Goal: Task Accomplishment & Management: Use online tool/utility

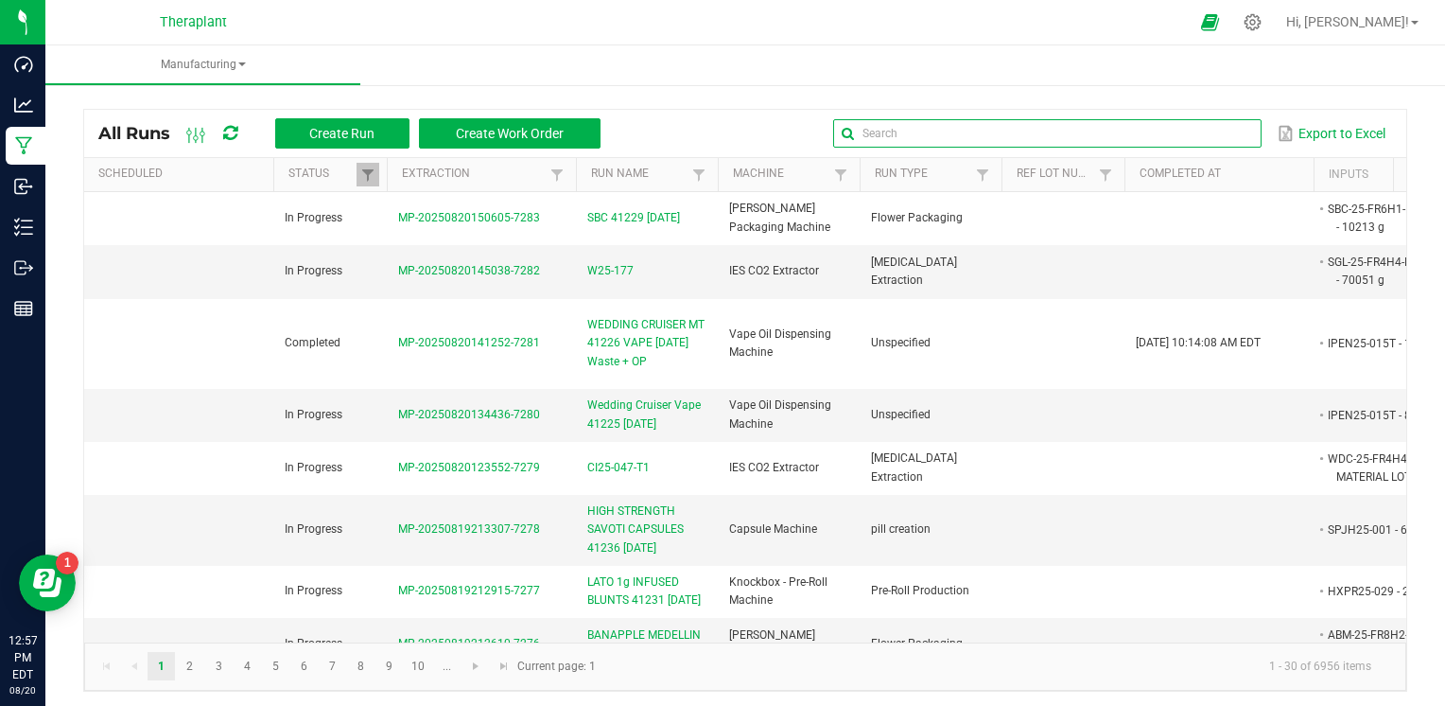
click at [1207, 142] on input "text" at bounding box center [1047, 133] width 428 height 28
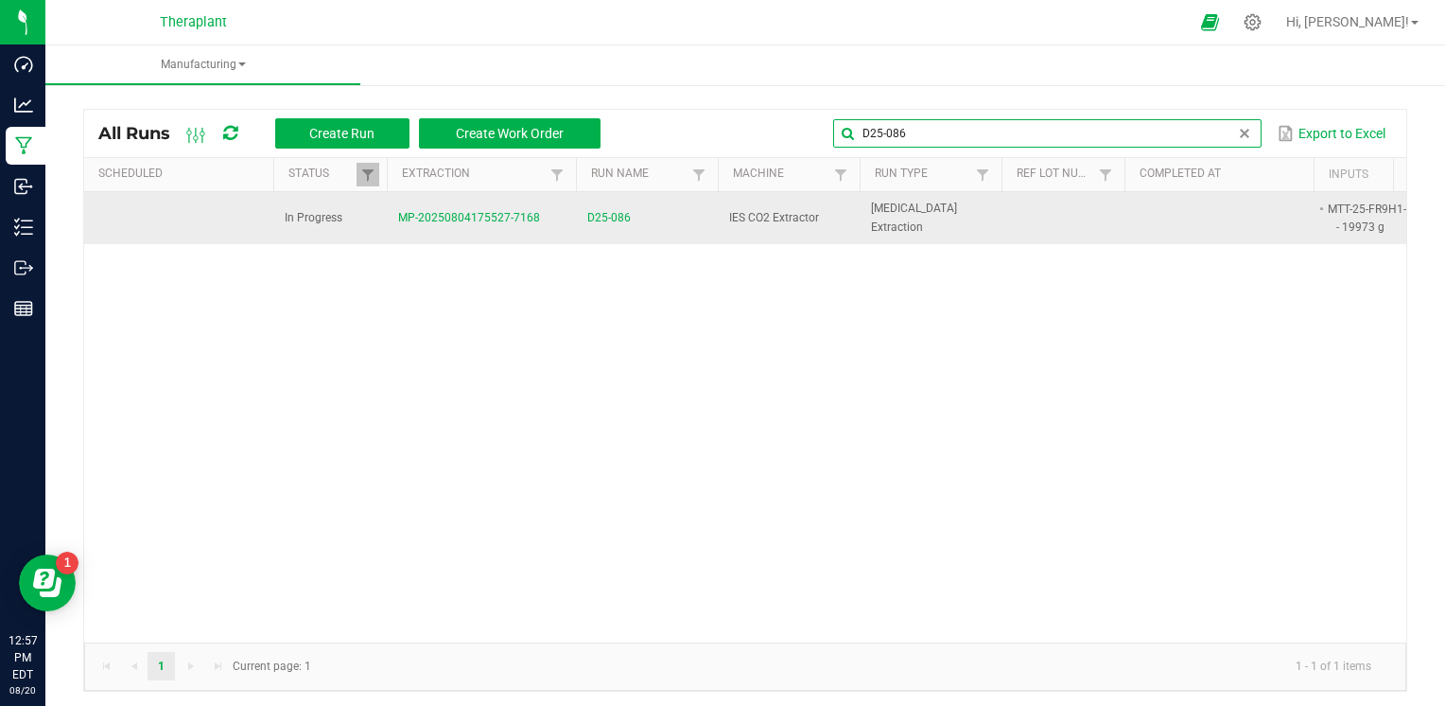
type input "D25-086"
click at [602, 217] on span "D25-086" at bounding box center [609, 218] width 44 height 18
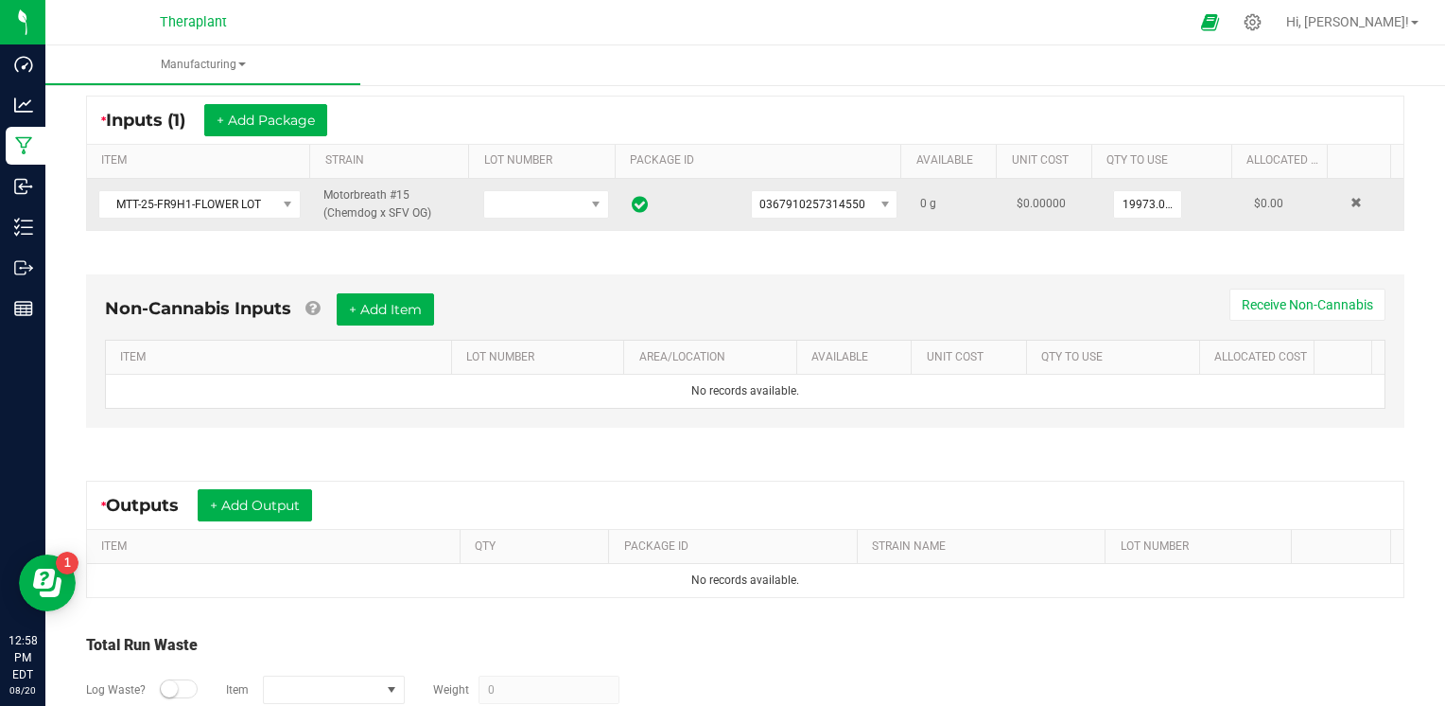
scroll to position [378, 0]
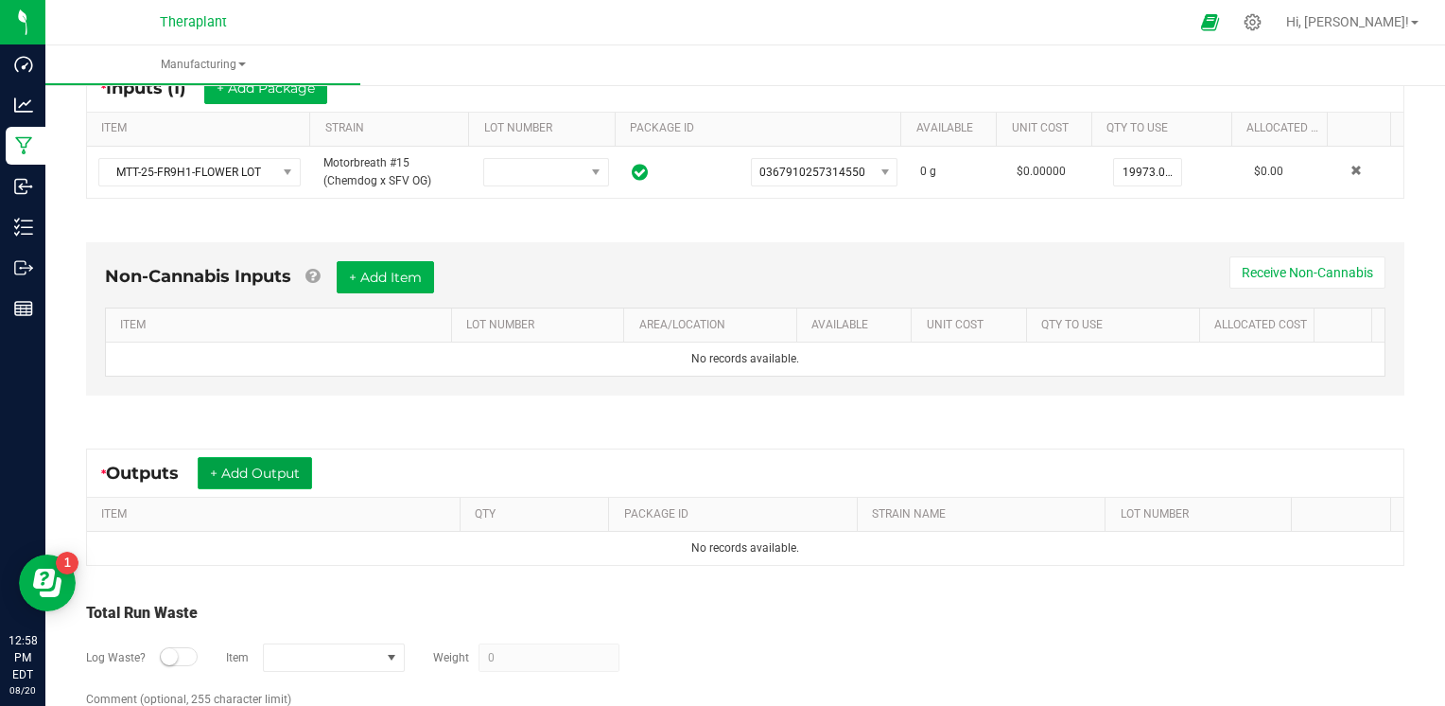
click at [234, 467] on button "+ Add Output" at bounding box center [255, 473] width 114 height 32
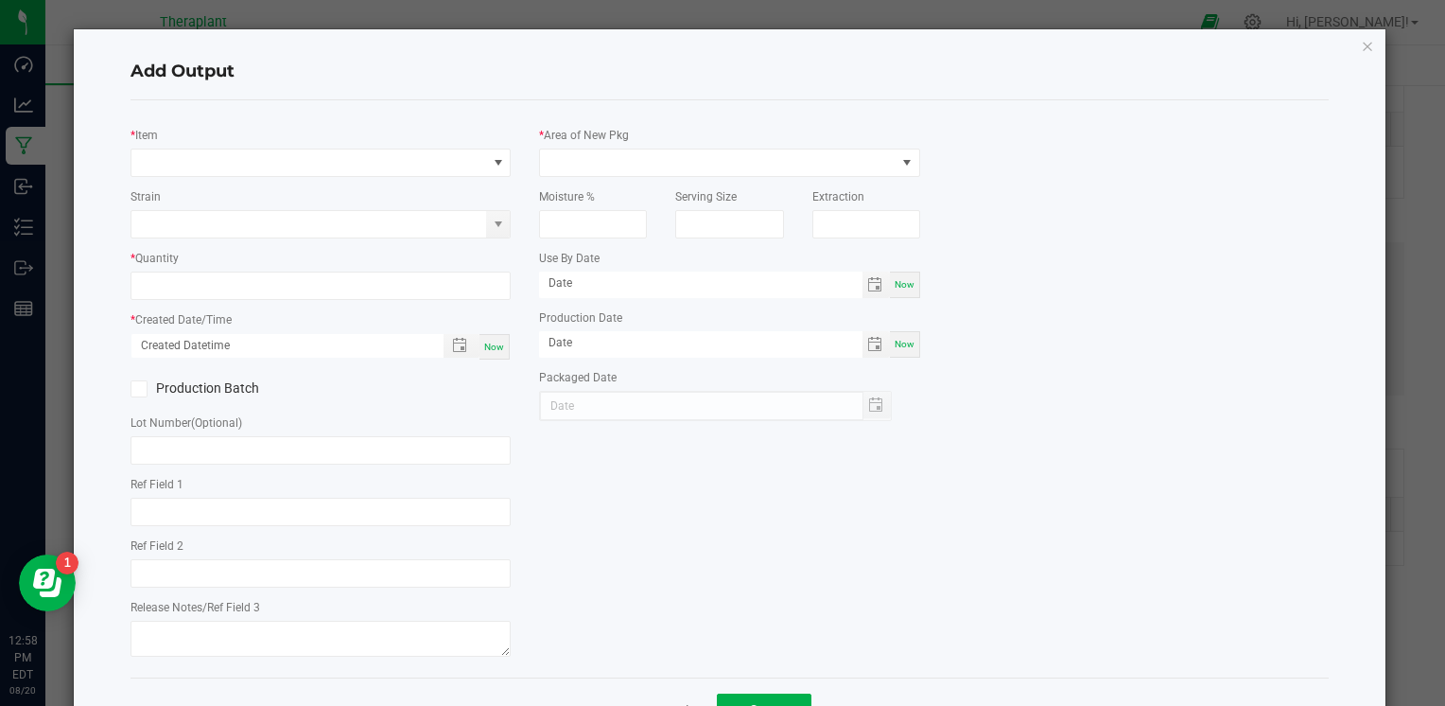
type input "Ethanol Extraction"
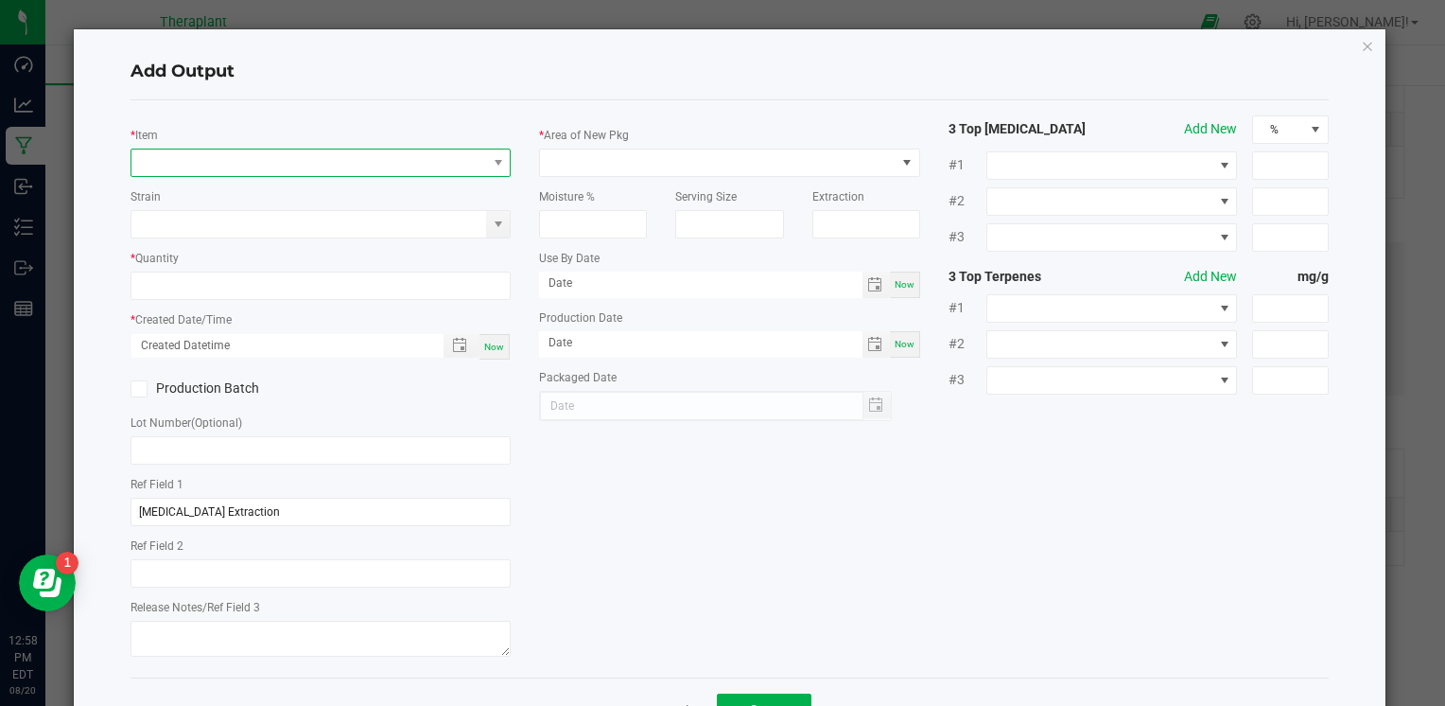
click at [253, 156] on span "NO DATA FOUND" at bounding box center [308, 162] width 355 height 26
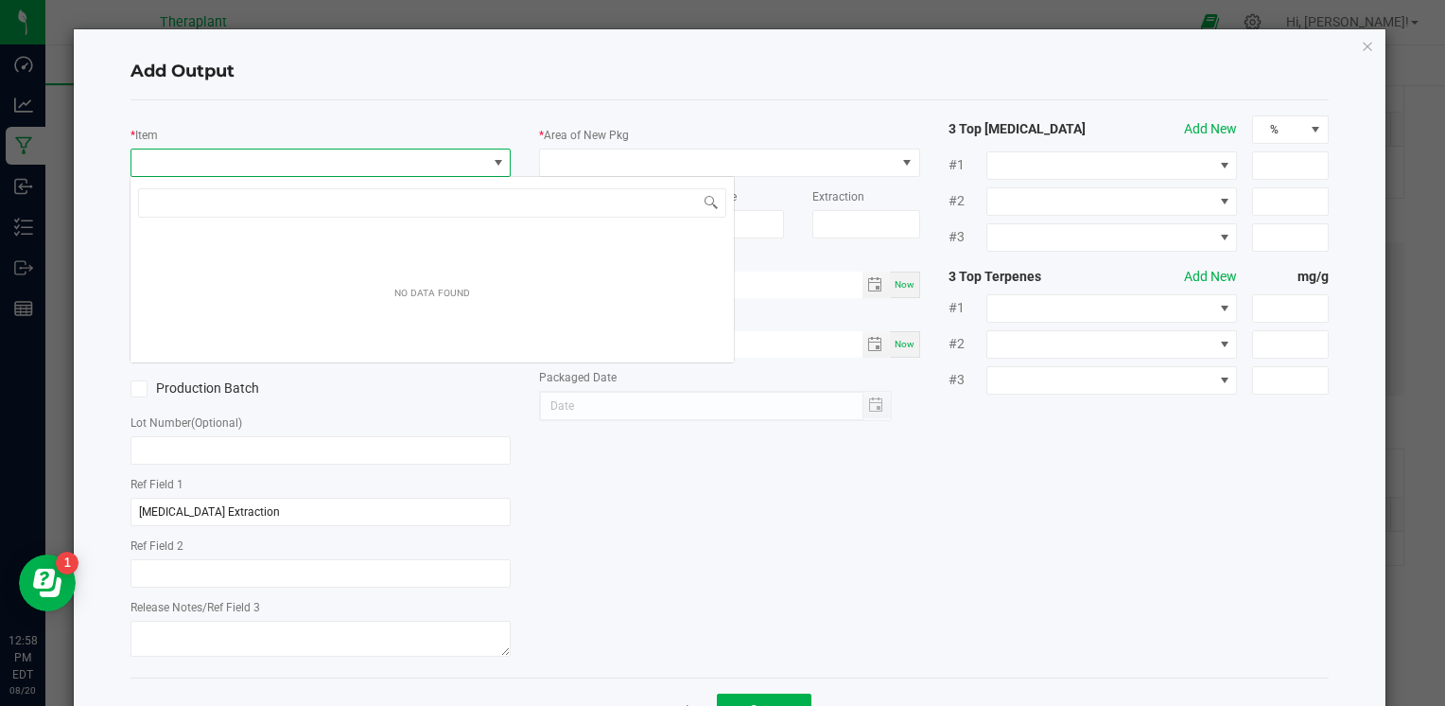
scroll to position [27, 376]
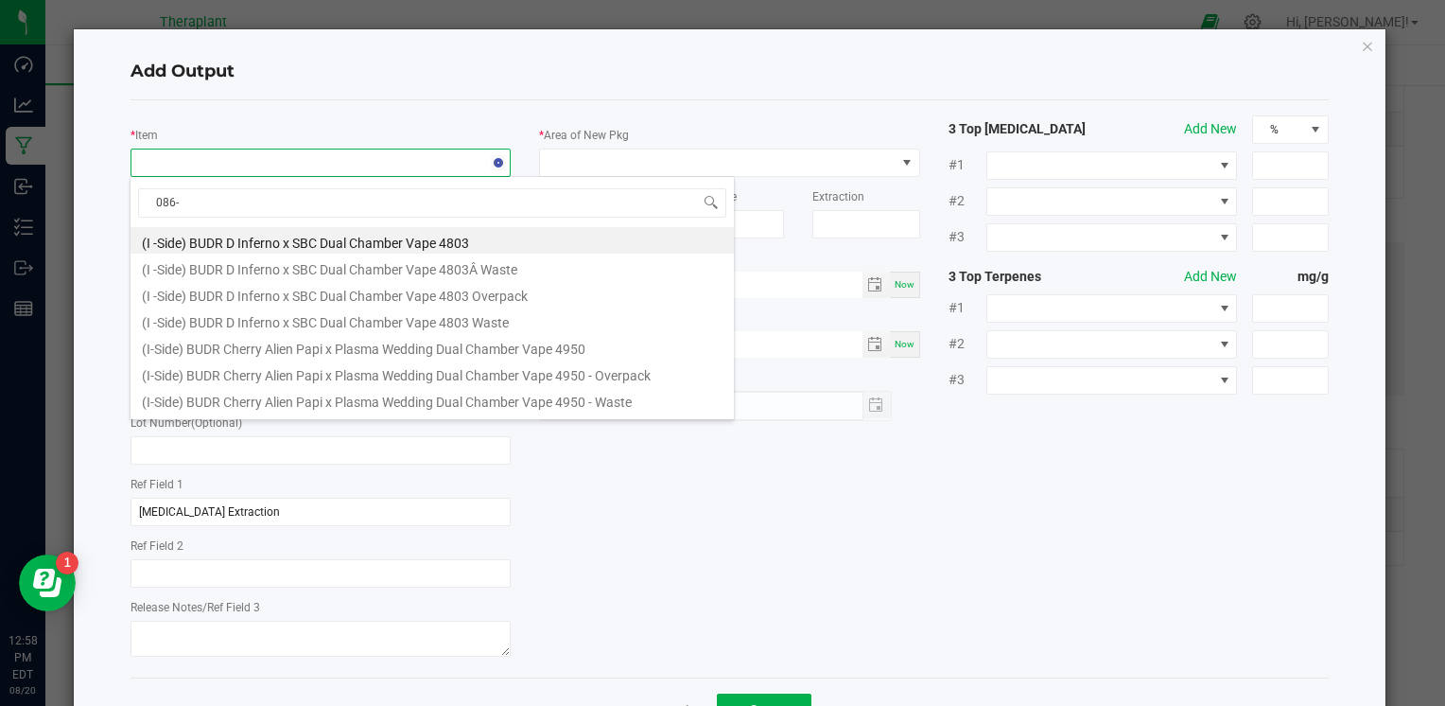
type input "086-C"
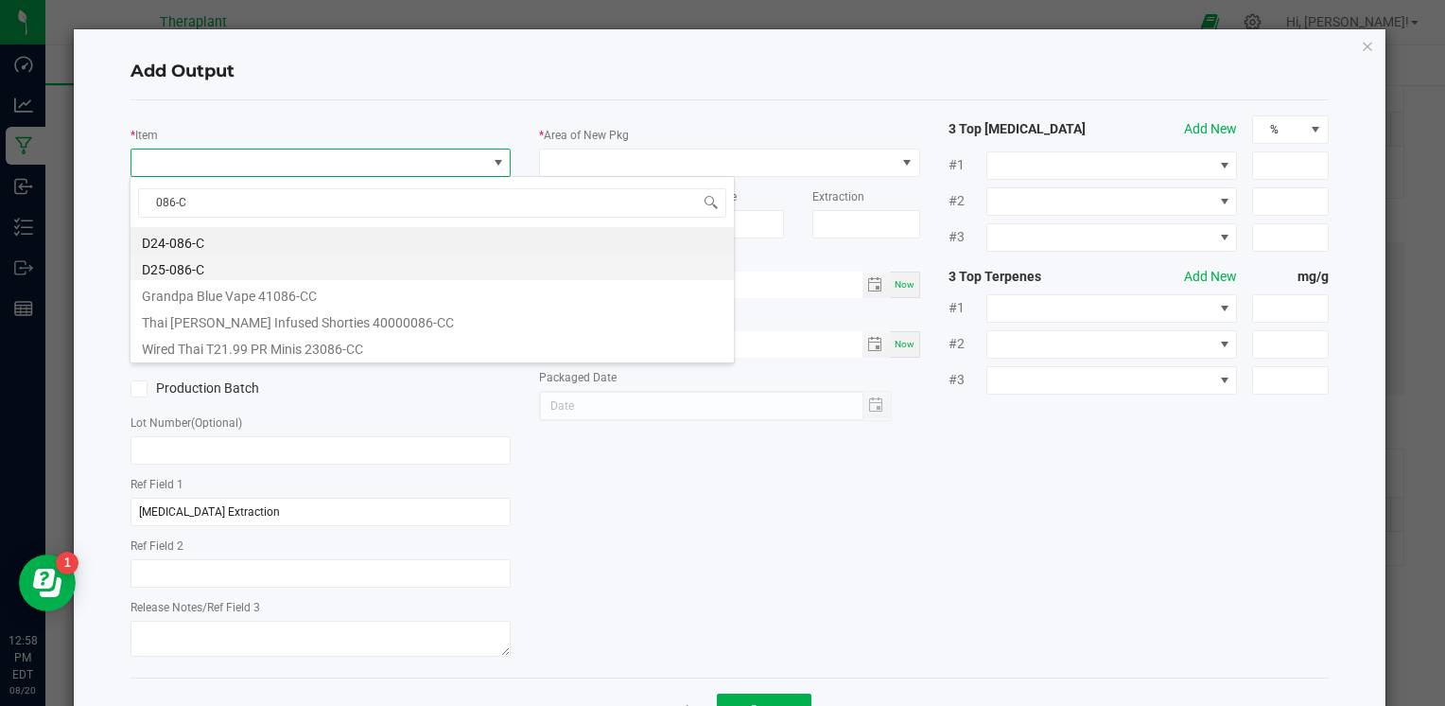
click at [213, 268] on li "D25-086-C" at bounding box center [432, 266] width 603 height 26
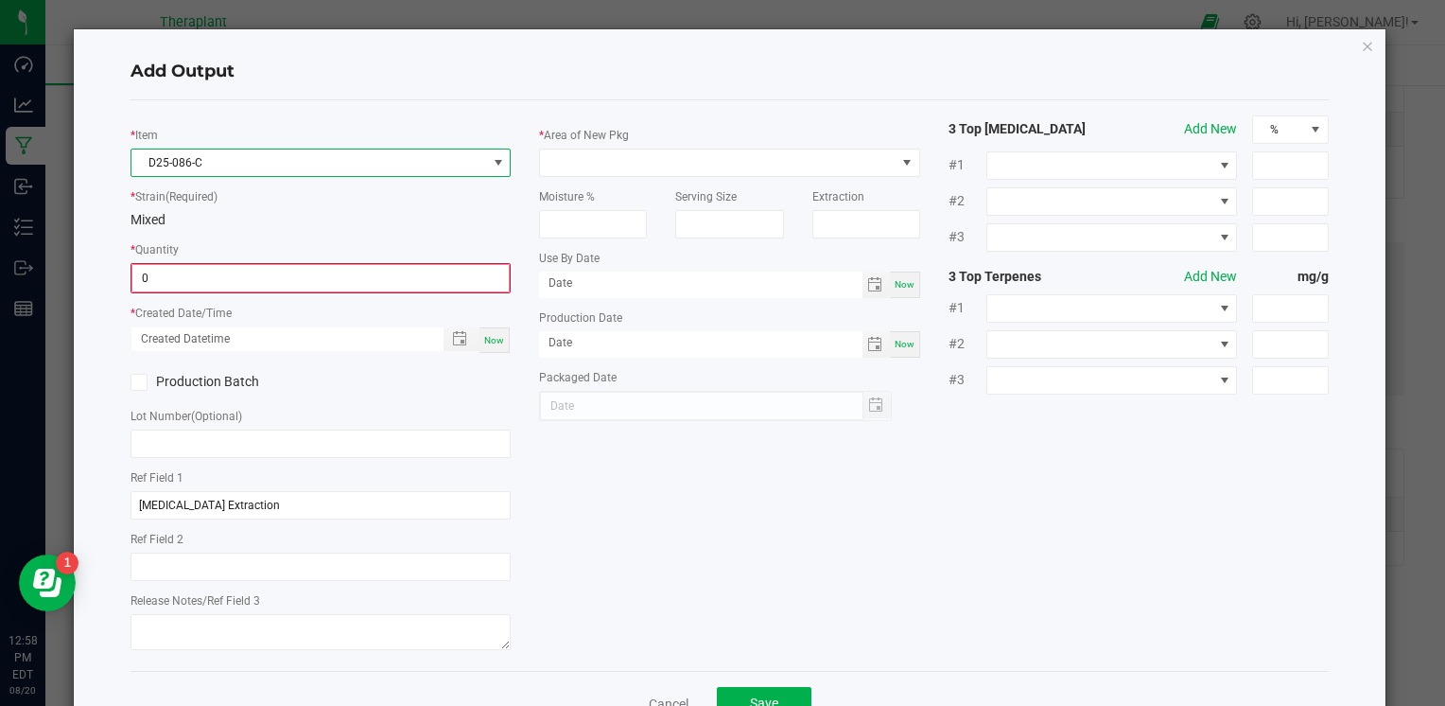
click at [225, 276] on input "0" at bounding box center [320, 278] width 376 height 26
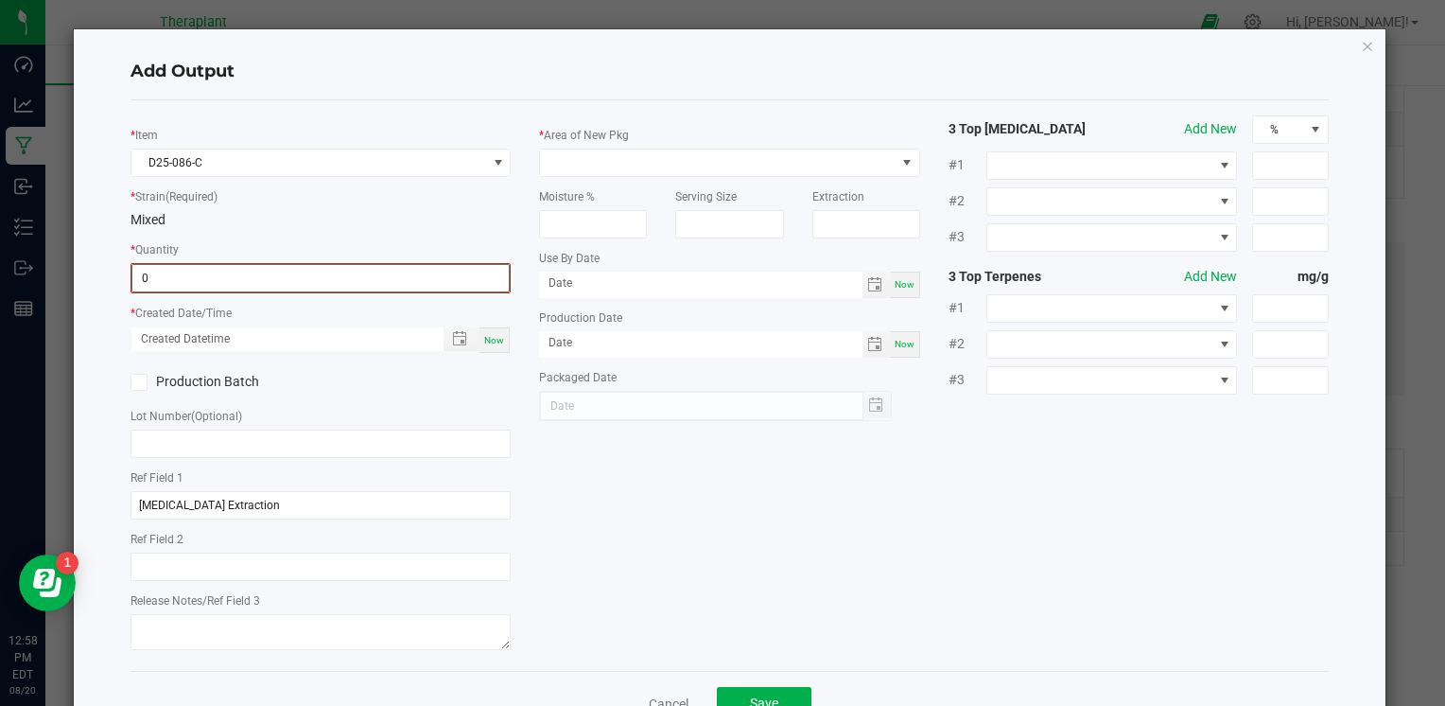
click at [236, 282] on input "0" at bounding box center [320, 278] width 376 height 26
type input "2657.0000 g"
click at [485, 334] on span "Now" at bounding box center [494, 338] width 20 height 10
type input "08/20/2025 12:58 PM"
type input "[DATE]"
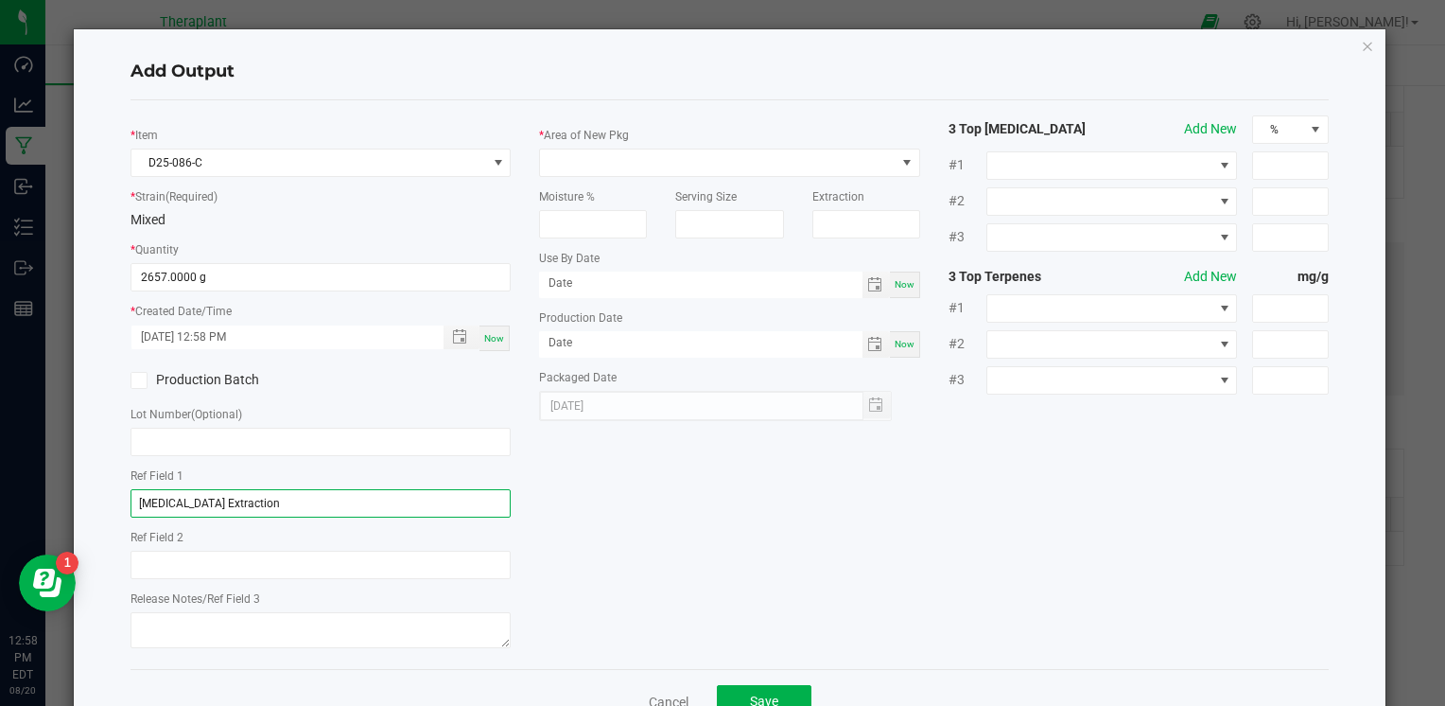
drag, startPoint x: 284, startPoint y: 498, endPoint x: -4, endPoint y: 473, distance: 288.6
click at [0, 473] on html "Dashboard Analytics Manufacturing Inbound Inventory Outbound Reports 12:58 PM E…" at bounding box center [722, 353] width 1445 height 706
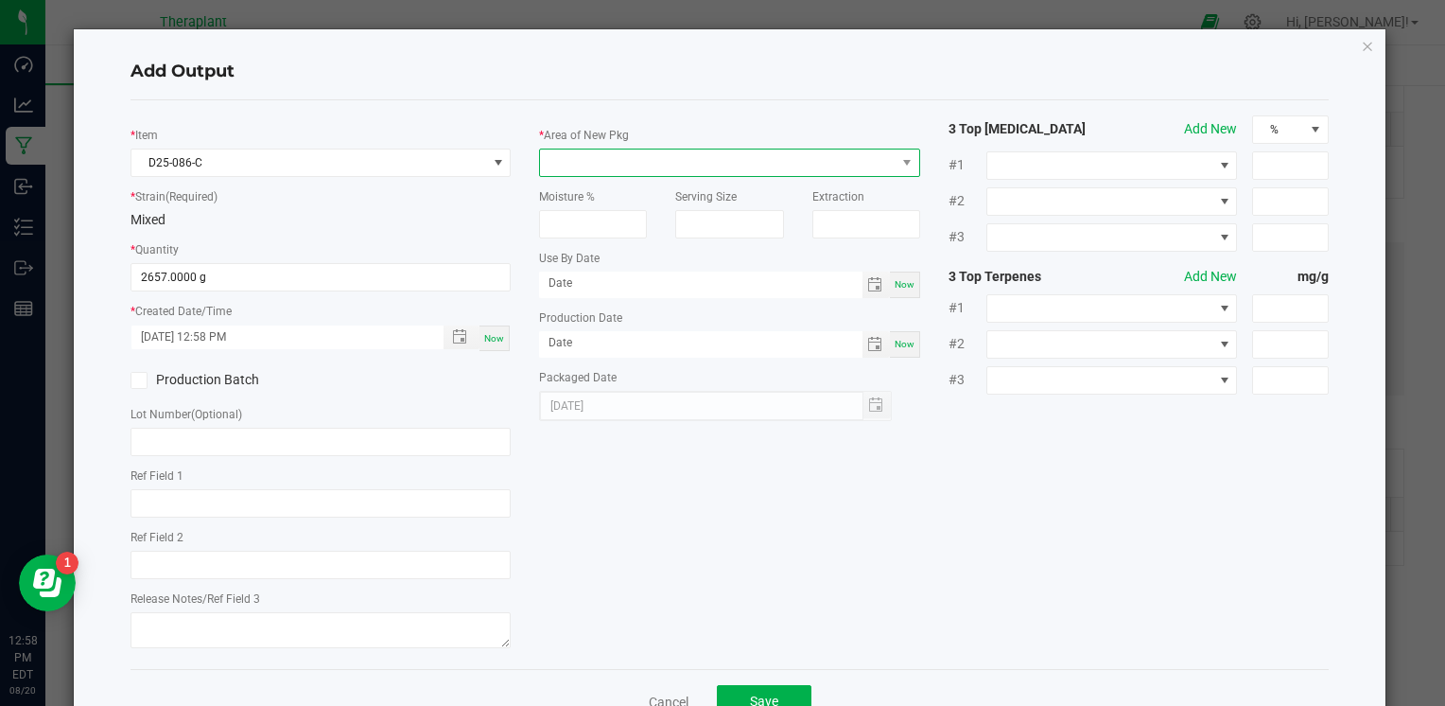
click at [768, 168] on span at bounding box center [717, 162] width 355 height 26
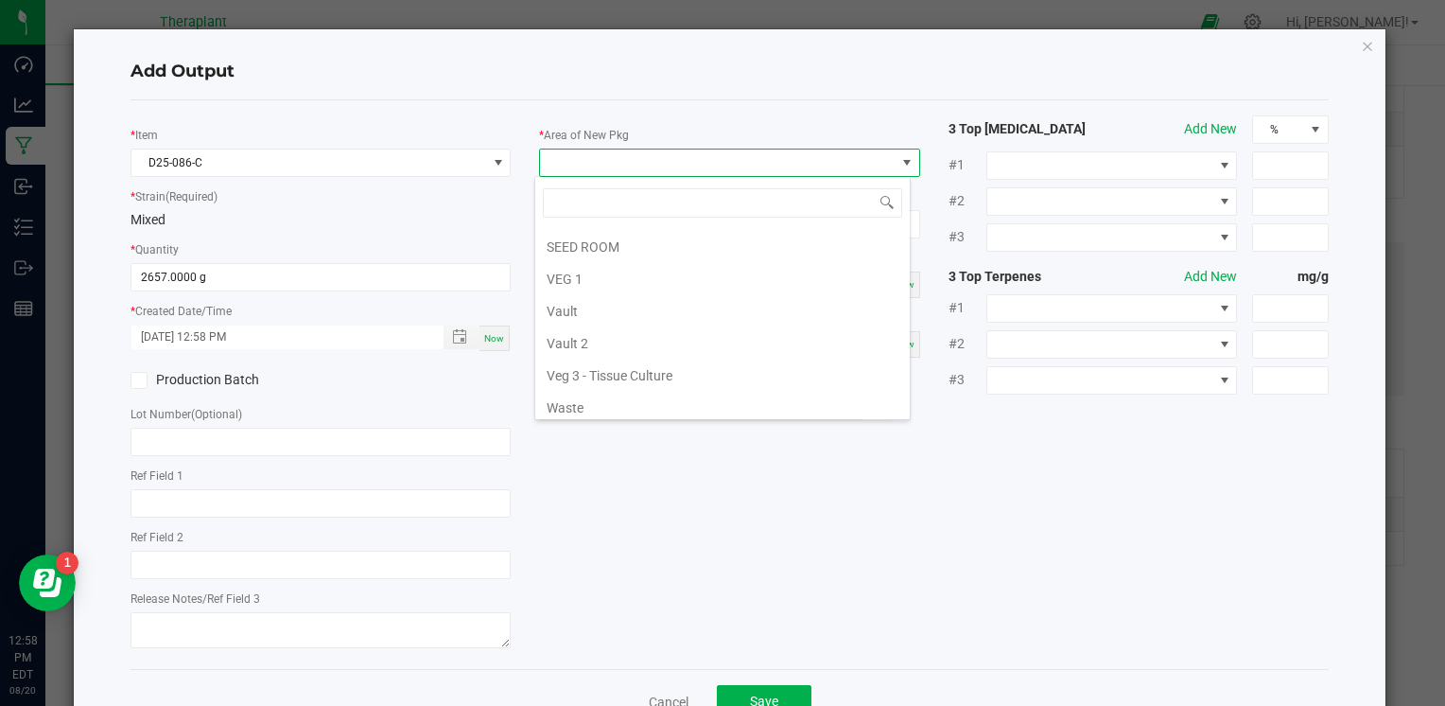
scroll to position [351, 0]
click at [598, 341] on li "Vault 2" at bounding box center [722, 342] width 375 height 32
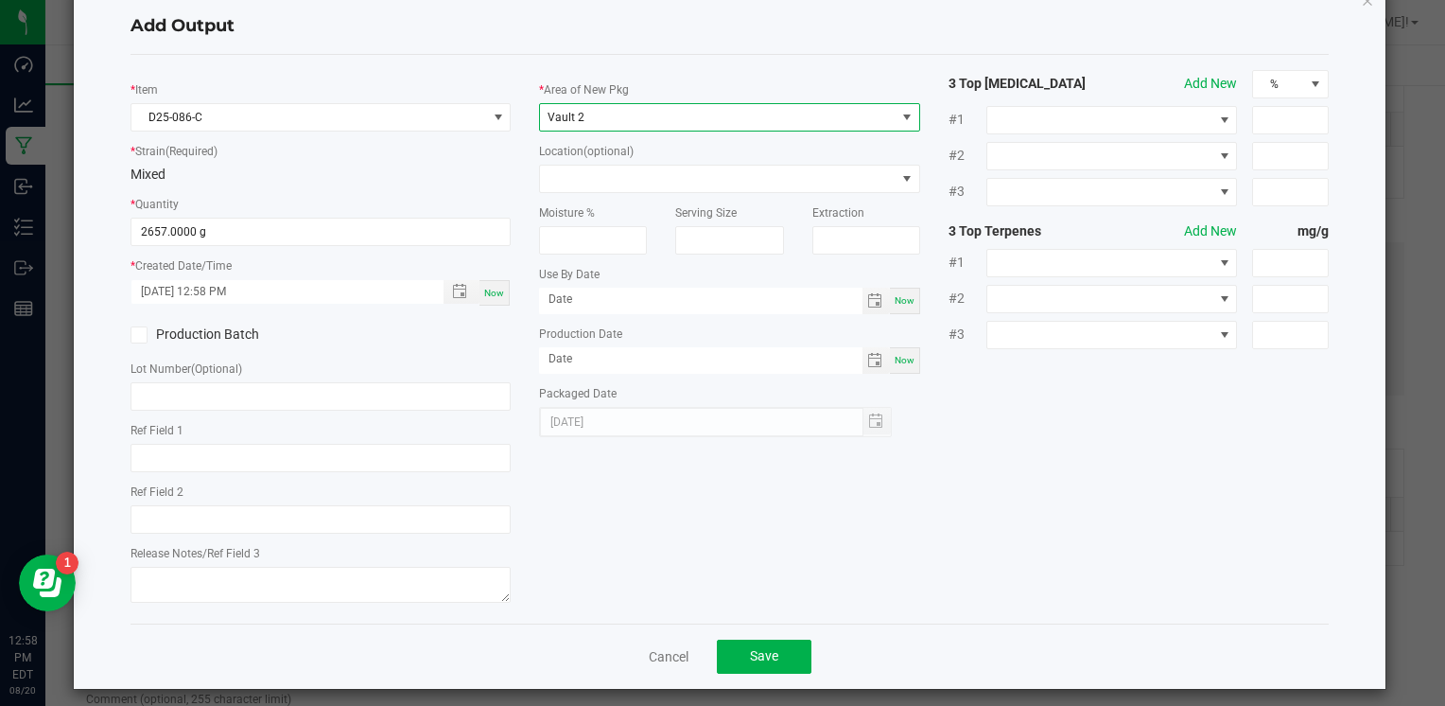
scroll to position [58, 0]
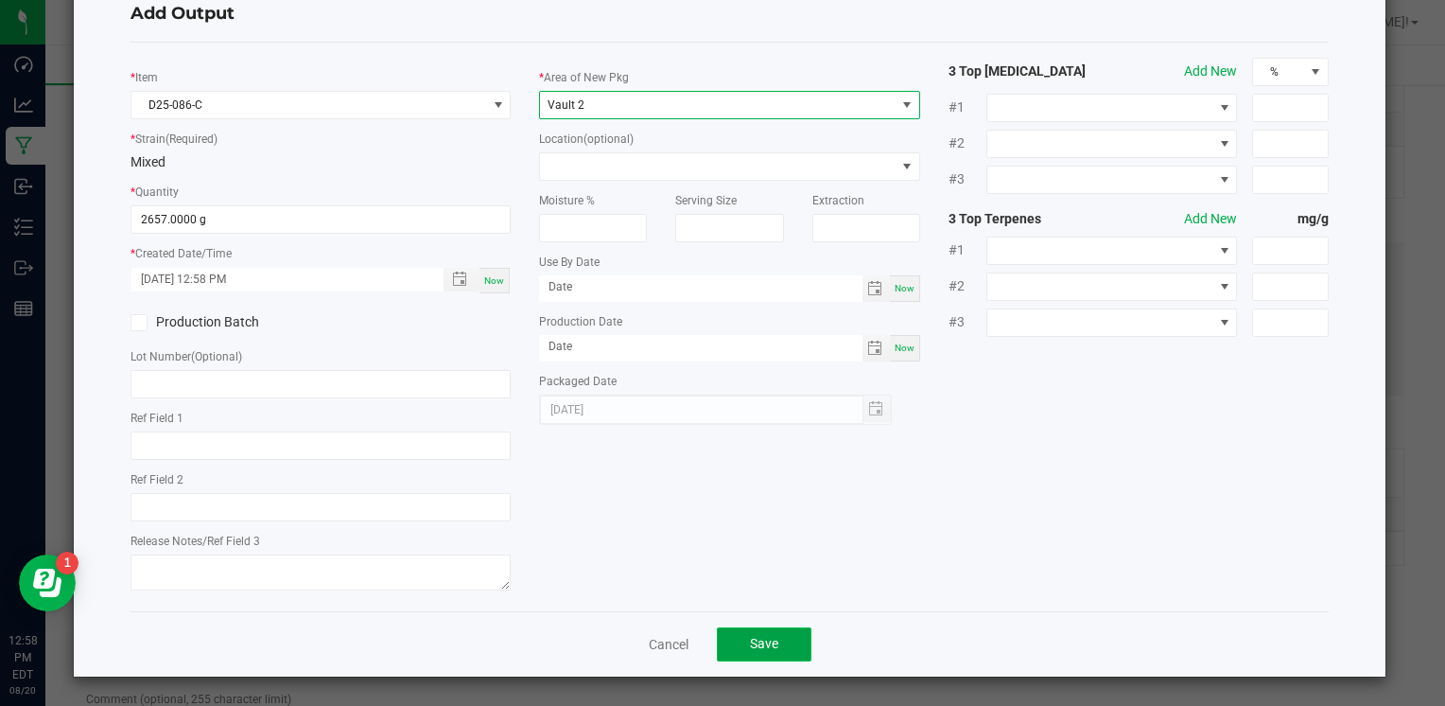
click at [762, 638] on span "Save" at bounding box center [764, 643] width 28 height 15
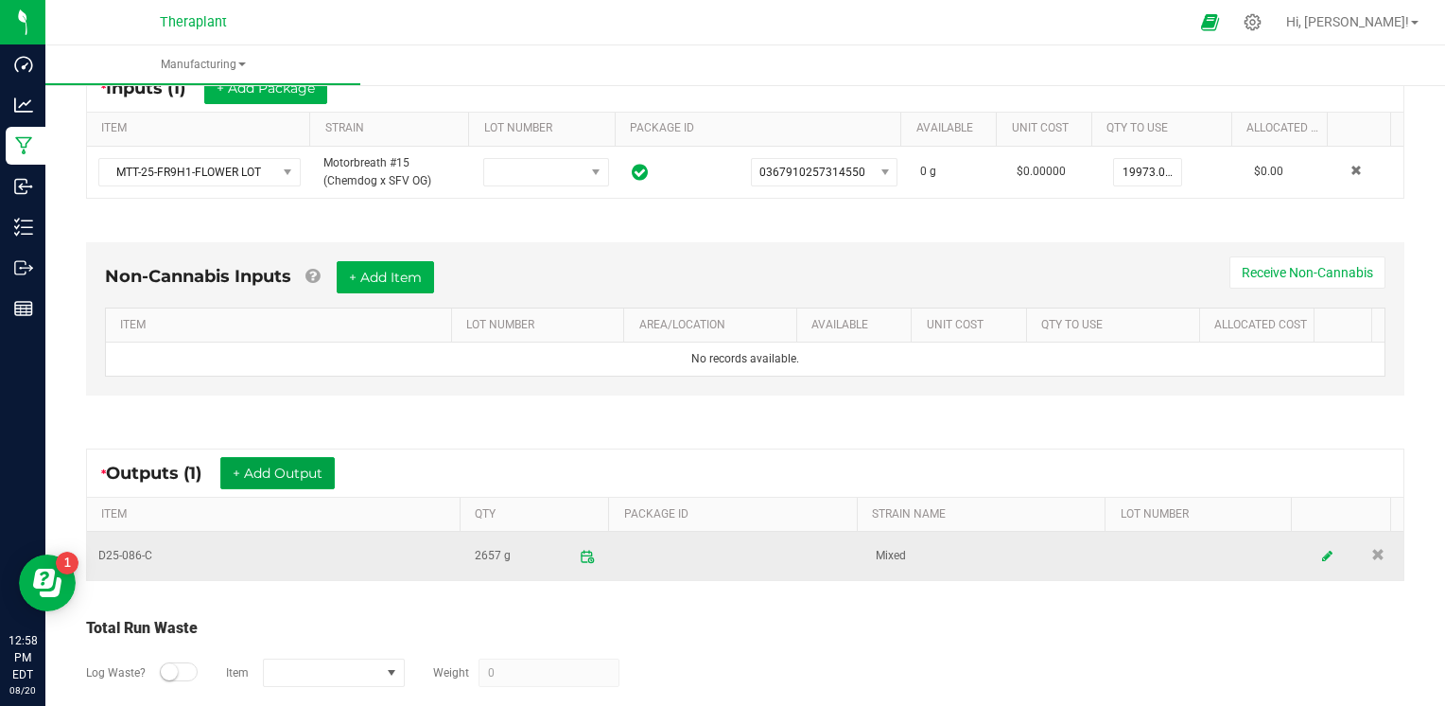
scroll to position [0, 0]
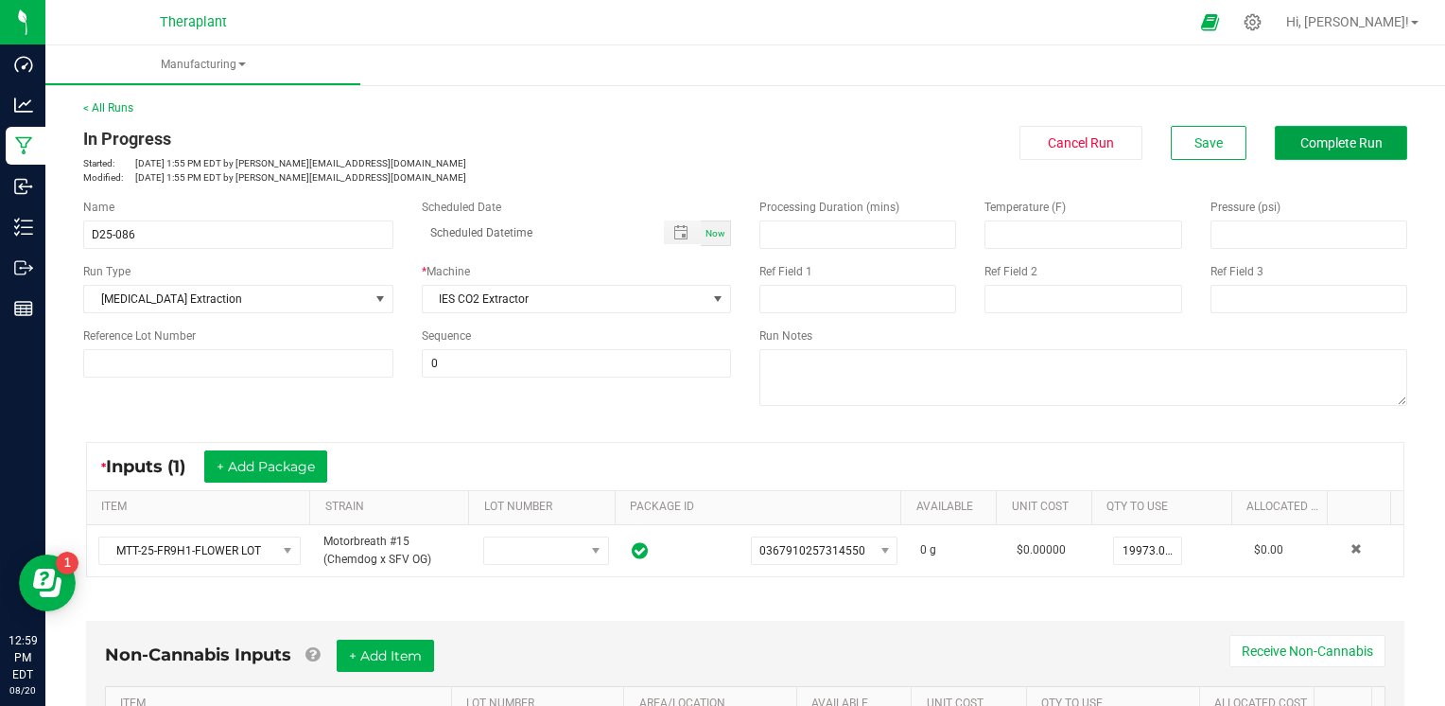
click at [1341, 133] on button "Complete Run" at bounding box center [1341, 143] width 132 height 34
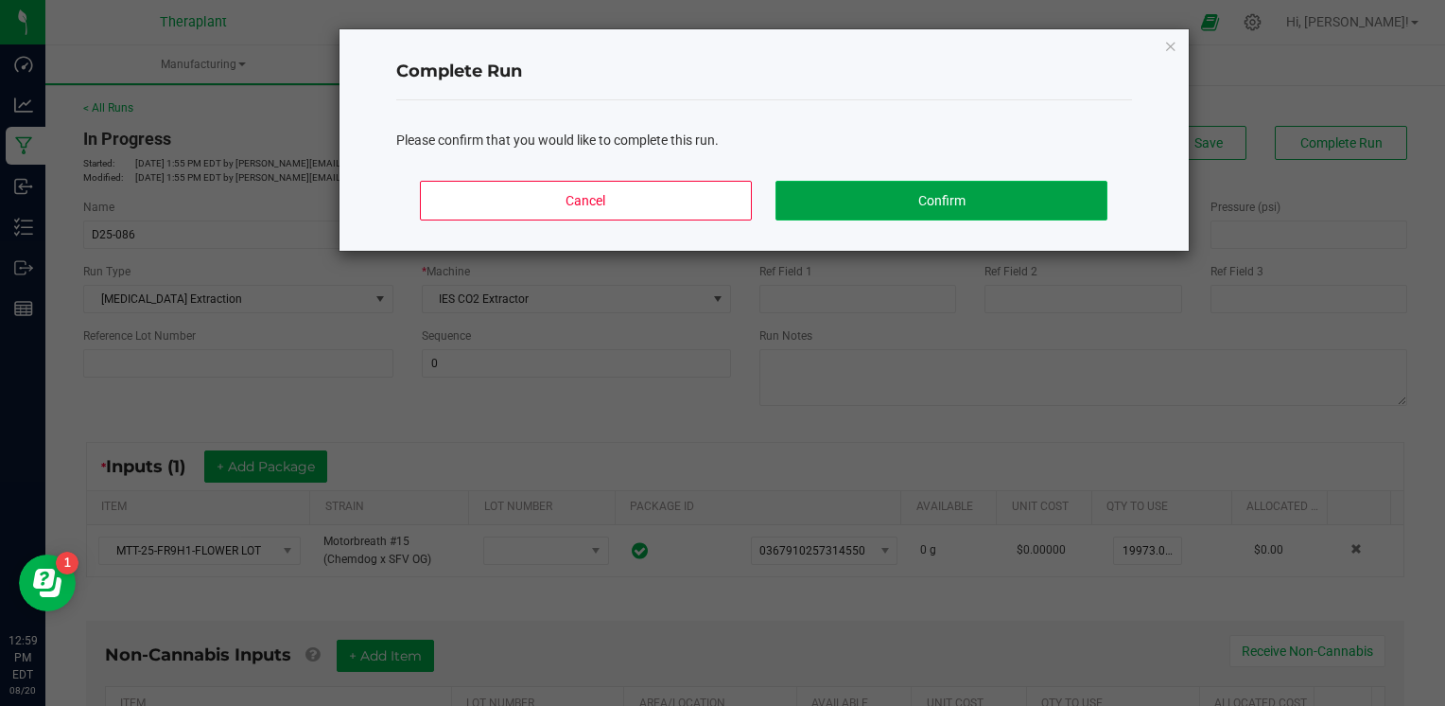
click at [991, 188] on button "Confirm" at bounding box center [941, 201] width 331 height 40
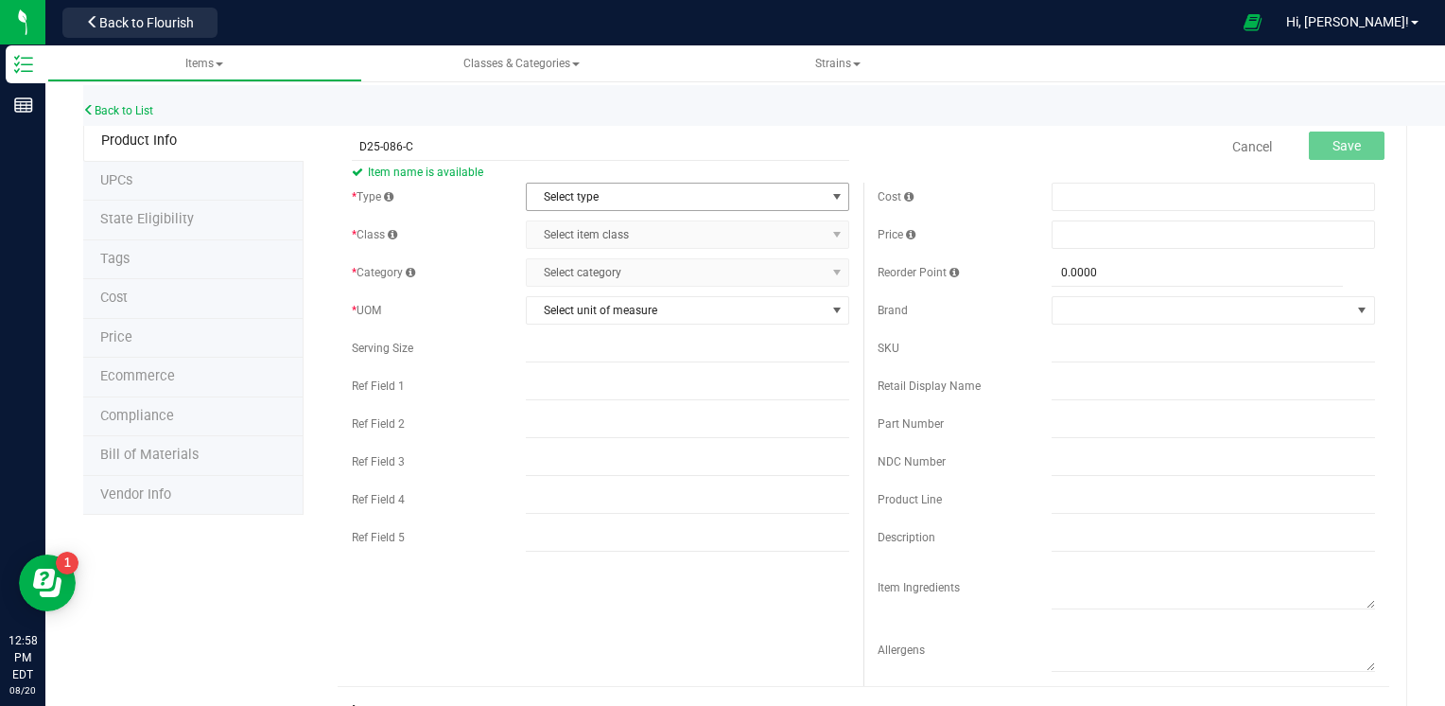
type input "D25-086-C"
click at [662, 202] on span "Select type" at bounding box center [676, 197] width 298 height 26
click at [605, 229] on li "Cannabis" at bounding box center [682, 229] width 318 height 28
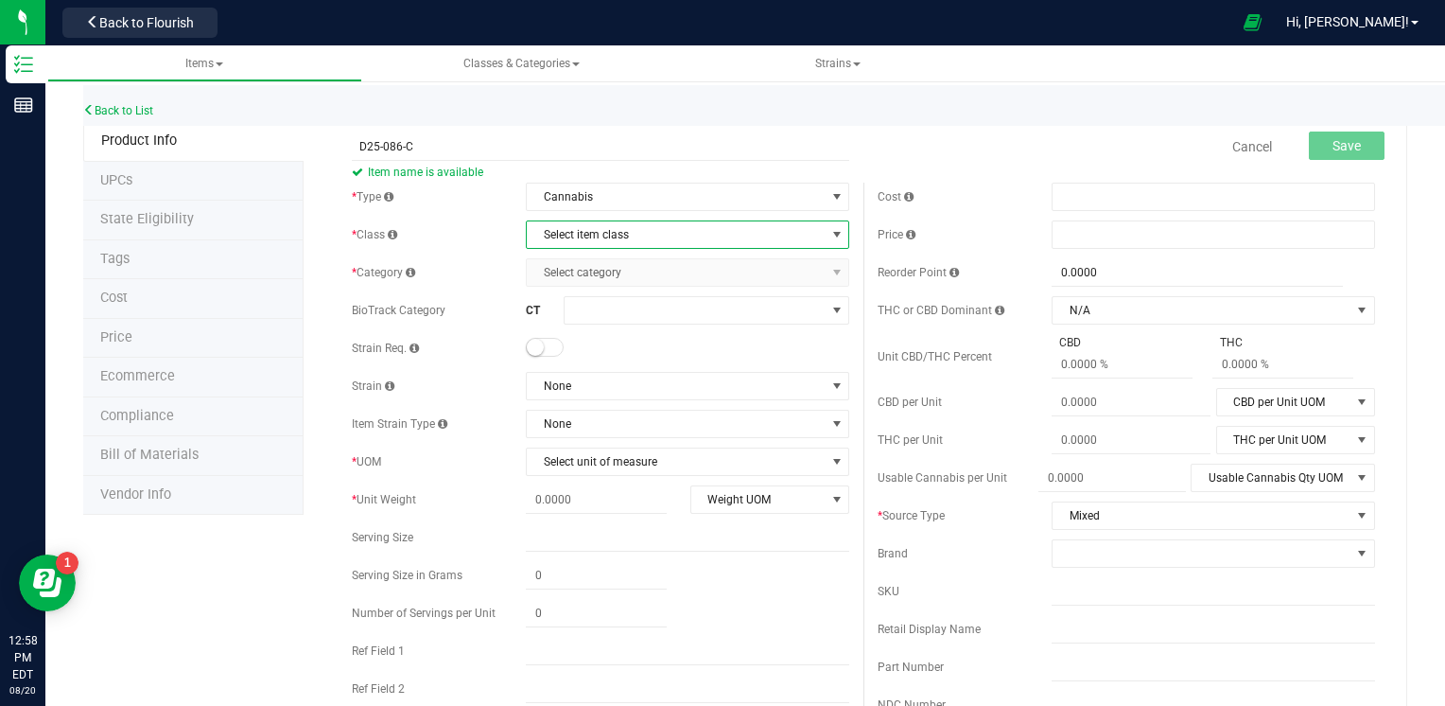
click at [605, 229] on span "Select item class" at bounding box center [676, 234] width 298 height 26
click at [602, 315] on li "Intermediate Products" at bounding box center [682, 323] width 318 height 28
click at [610, 274] on span "Select category" at bounding box center [676, 272] width 298 height 26
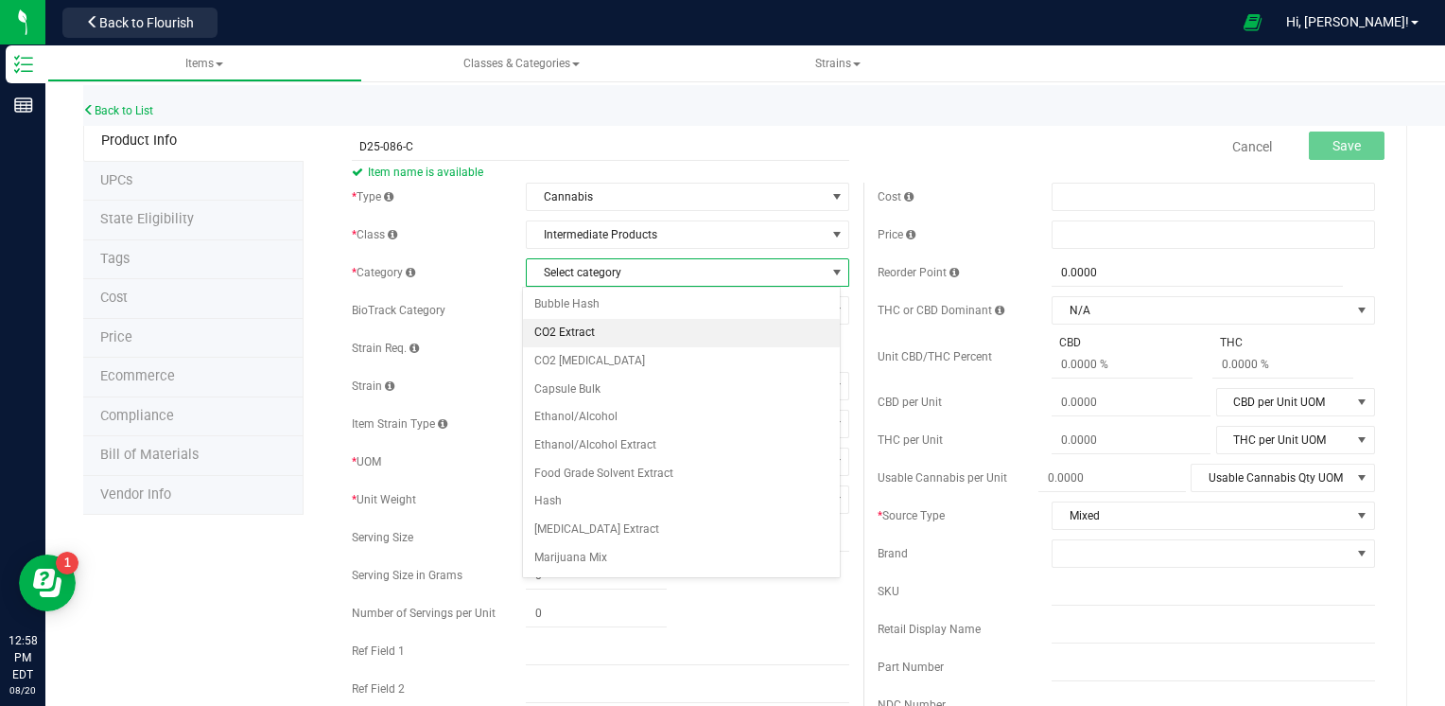
click at [591, 341] on li "CO2 Extract" at bounding box center [682, 333] width 318 height 28
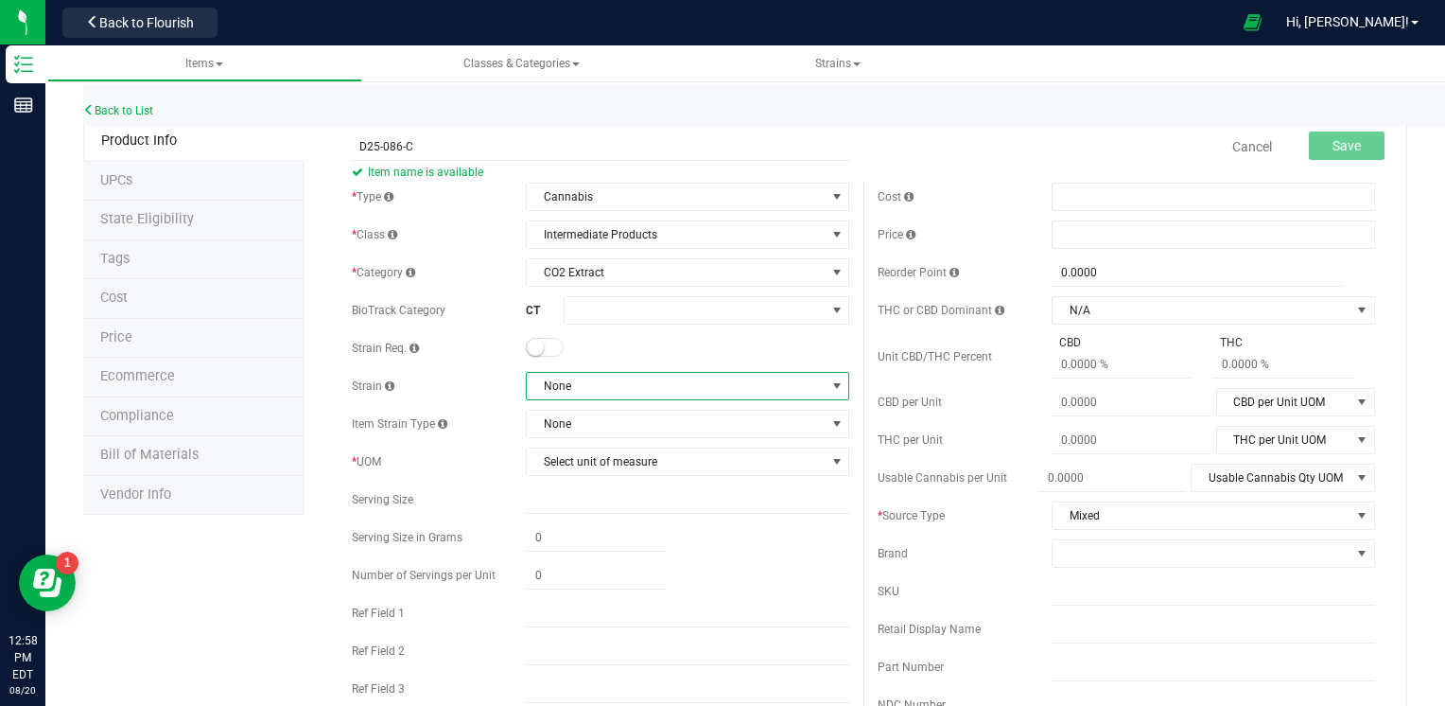
click at [616, 381] on span "None" at bounding box center [676, 386] width 298 height 26
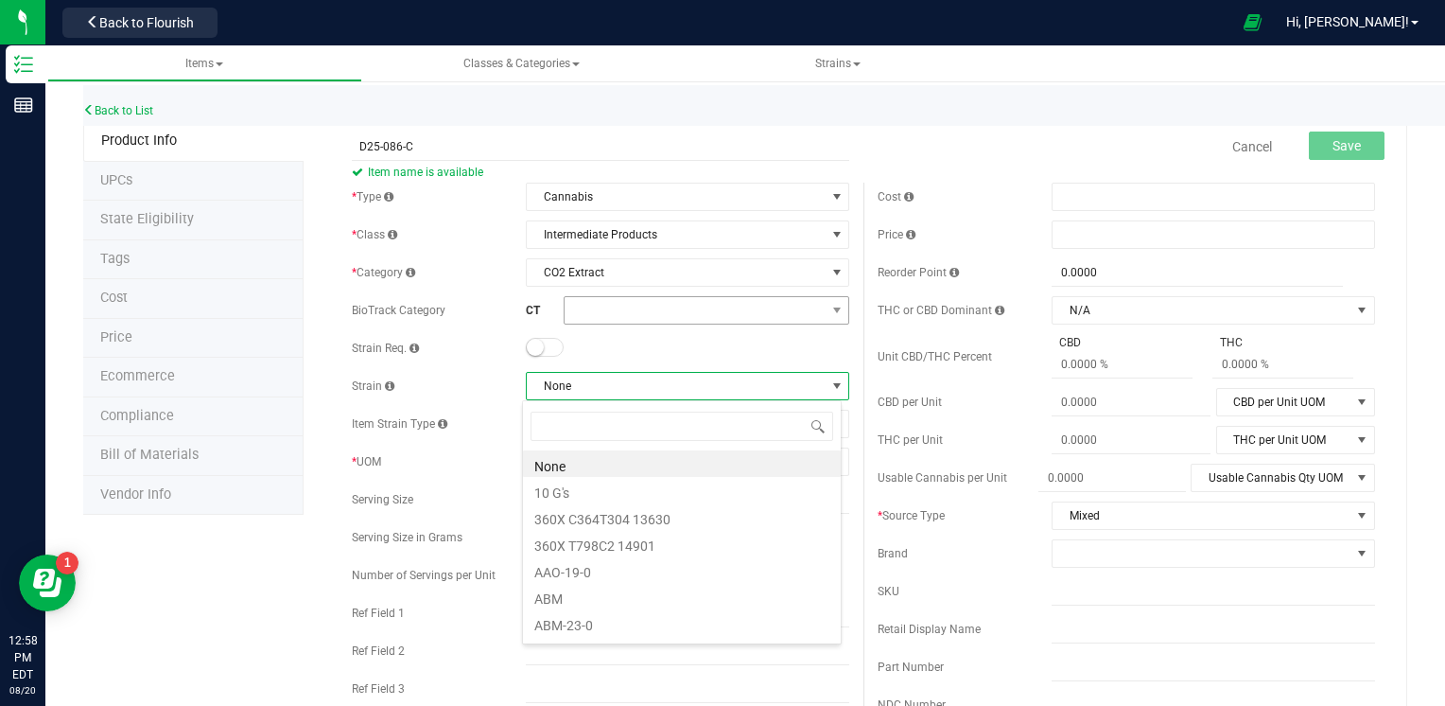
scroll to position [27, 319]
type input "MIX"
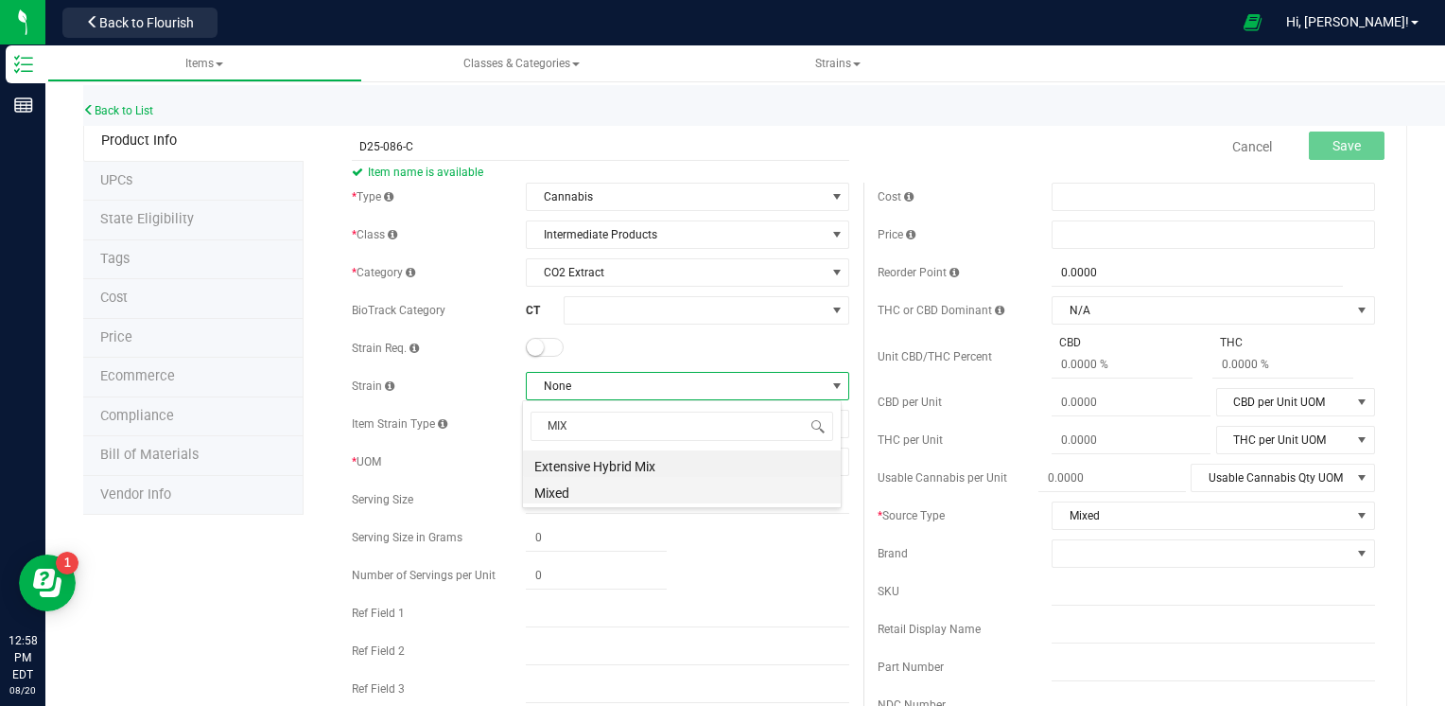
click at [562, 496] on li "Mixed" at bounding box center [682, 490] width 318 height 26
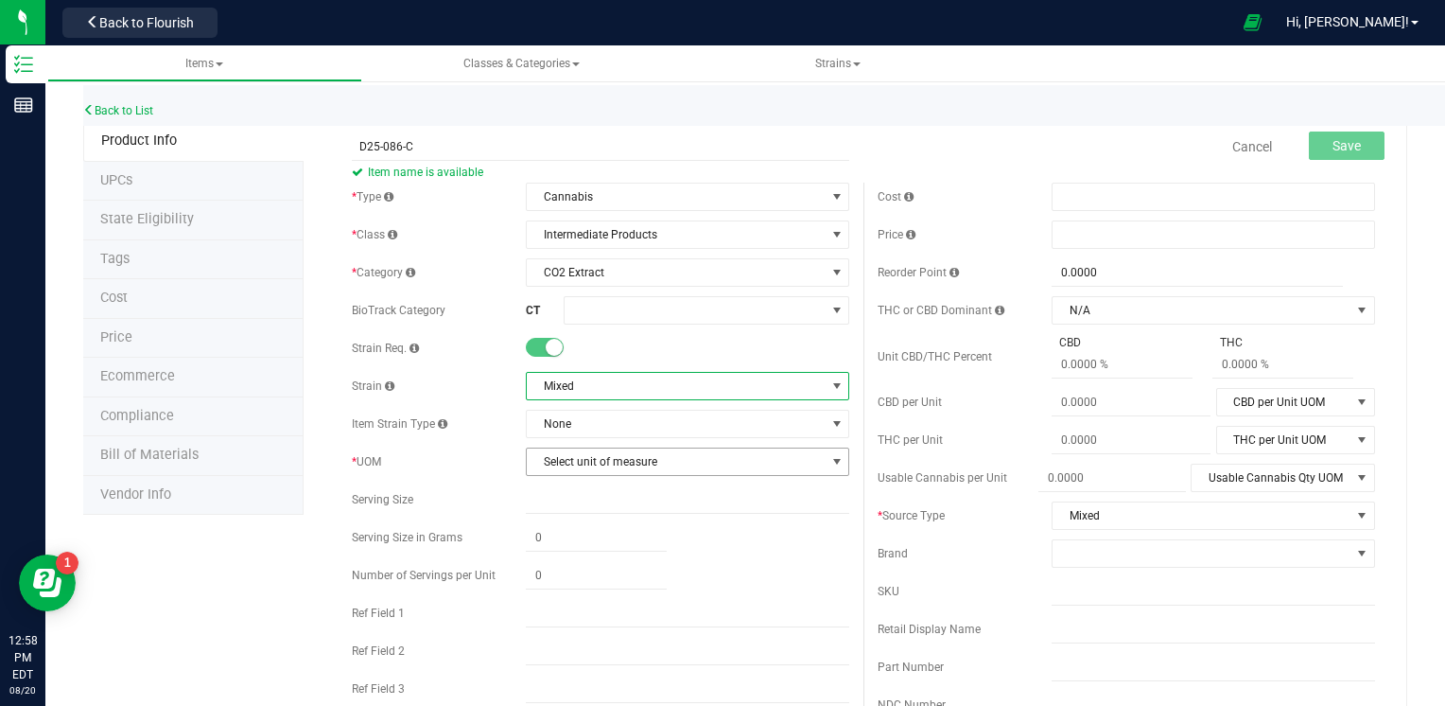
click at [579, 466] on span "Select unit of measure" at bounding box center [676, 461] width 298 height 26
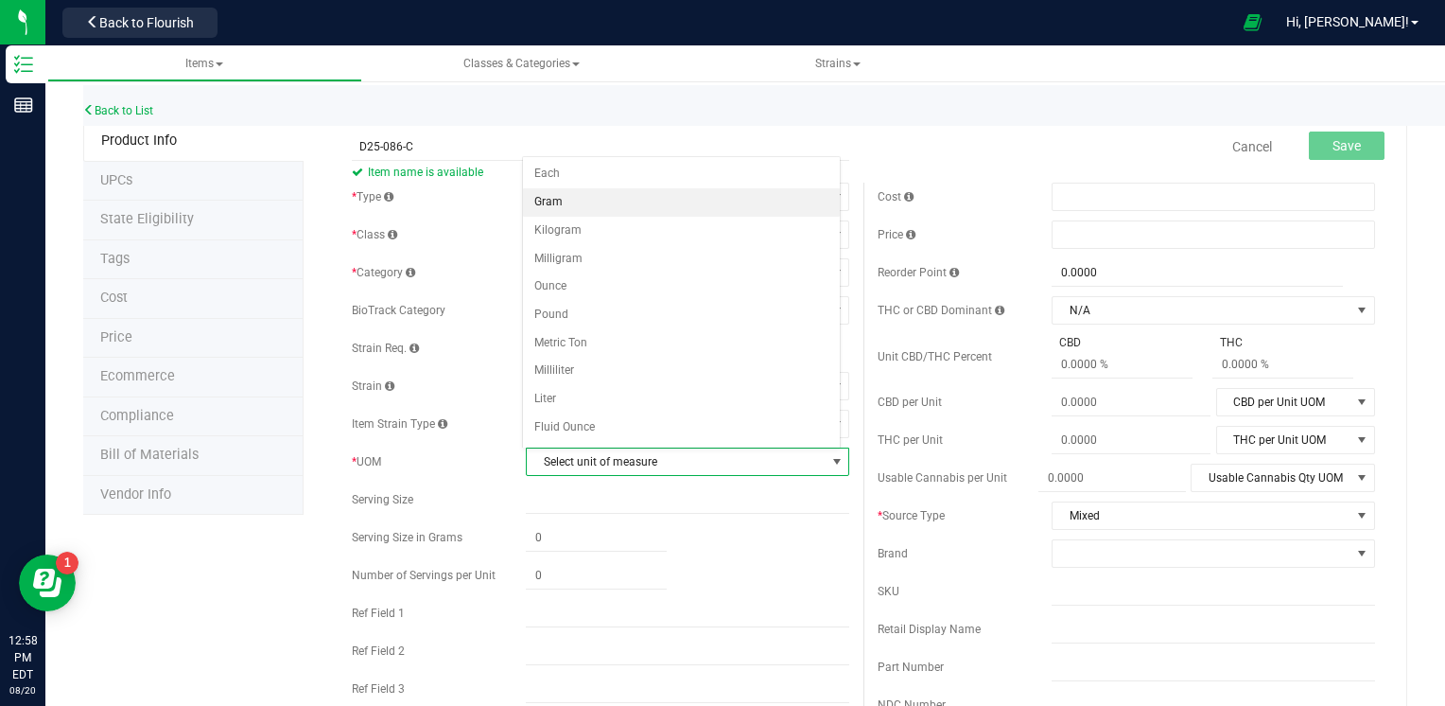
click at [576, 201] on li "Gram" at bounding box center [682, 202] width 318 height 28
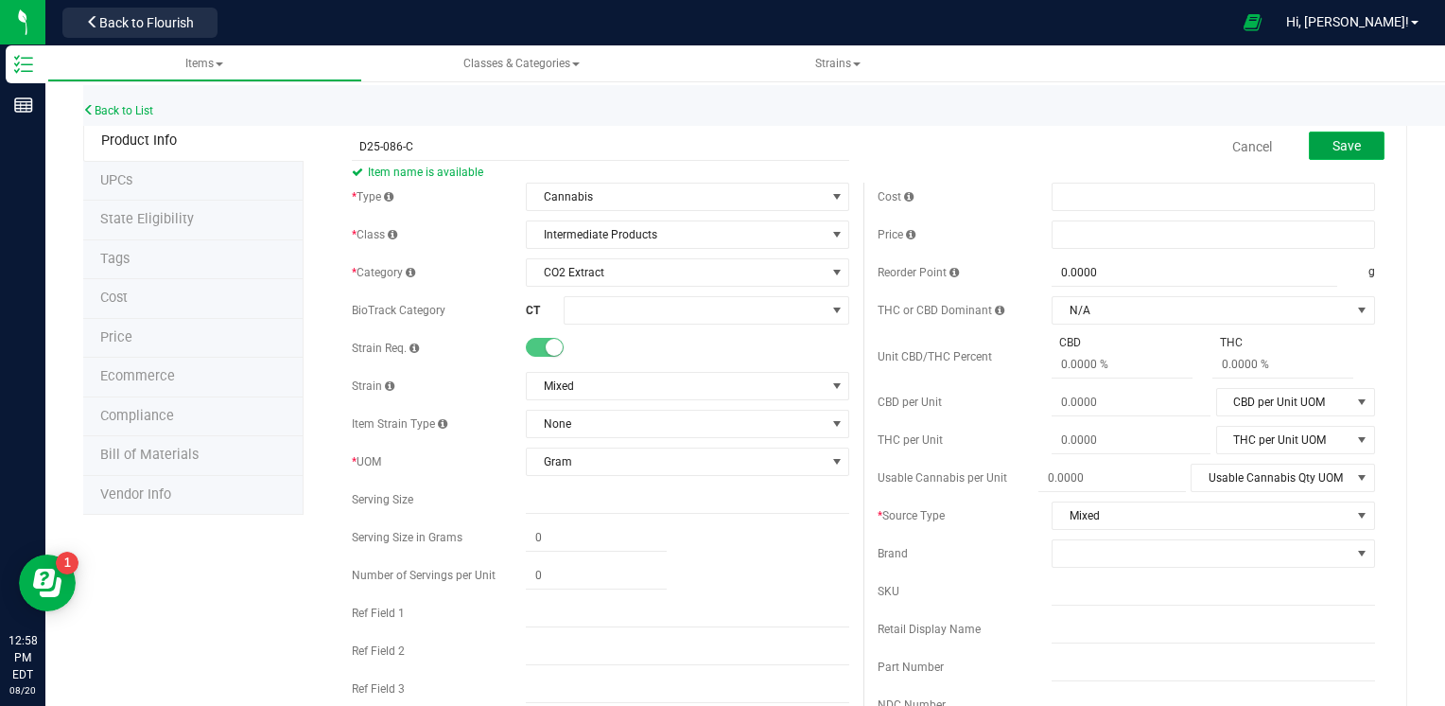
click at [1334, 153] on button "Save" at bounding box center [1347, 145] width 76 height 28
